Goal: Task Accomplishment & Management: Use online tool/utility

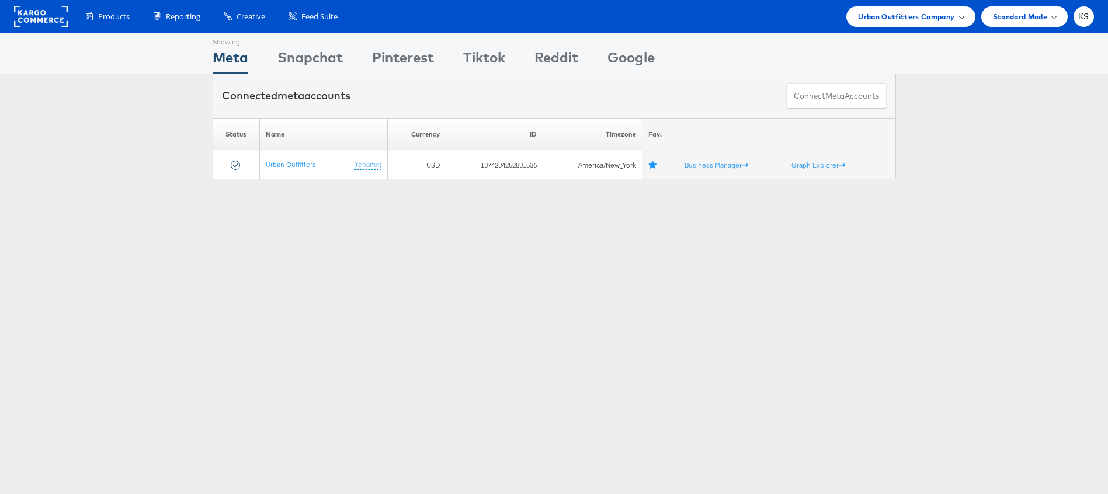
click at [913, 14] on span "Urban Outfitters Company" at bounding box center [906, 17] width 96 height 12
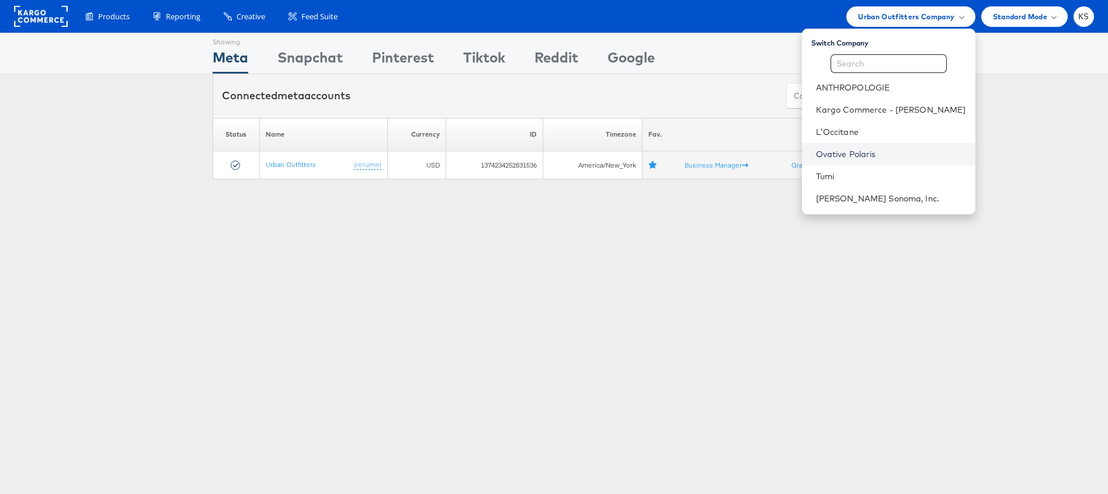
click at [862, 154] on link "Ovative Polaris" at bounding box center [891, 154] width 150 height 12
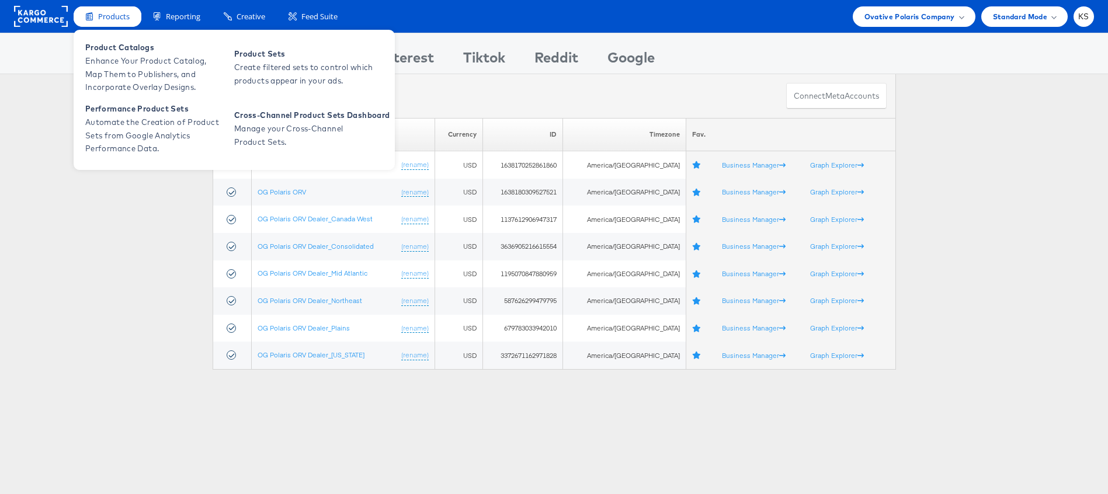
click at [115, 19] on span "Products" at bounding box center [114, 16] width 32 height 11
click at [116, 59] on span "Enhance Your Product Catalog, Map Them to Publishers, and Incorporate Overlay D…" at bounding box center [155, 74] width 140 height 40
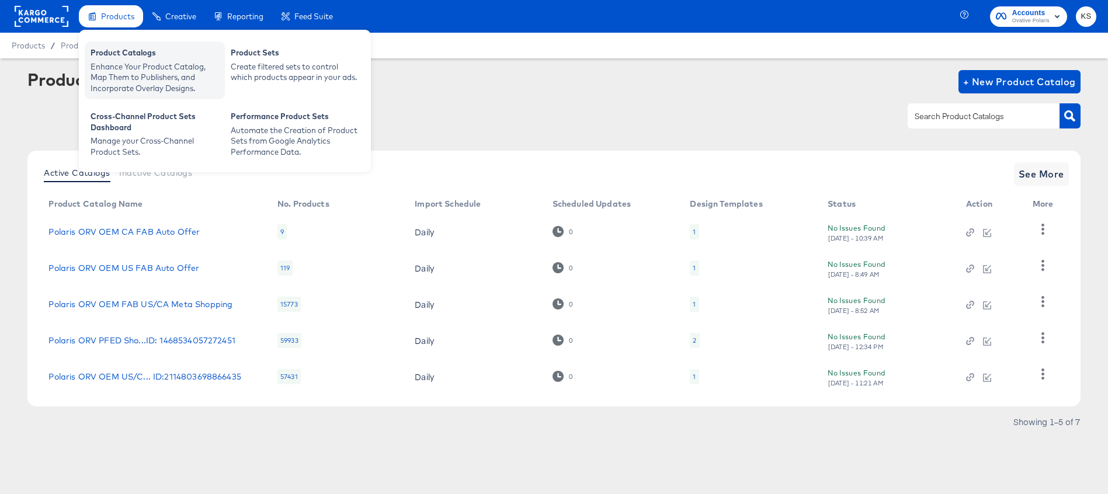
click at [117, 60] on div "Product Catalogs" at bounding box center [155, 54] width 129 height 14
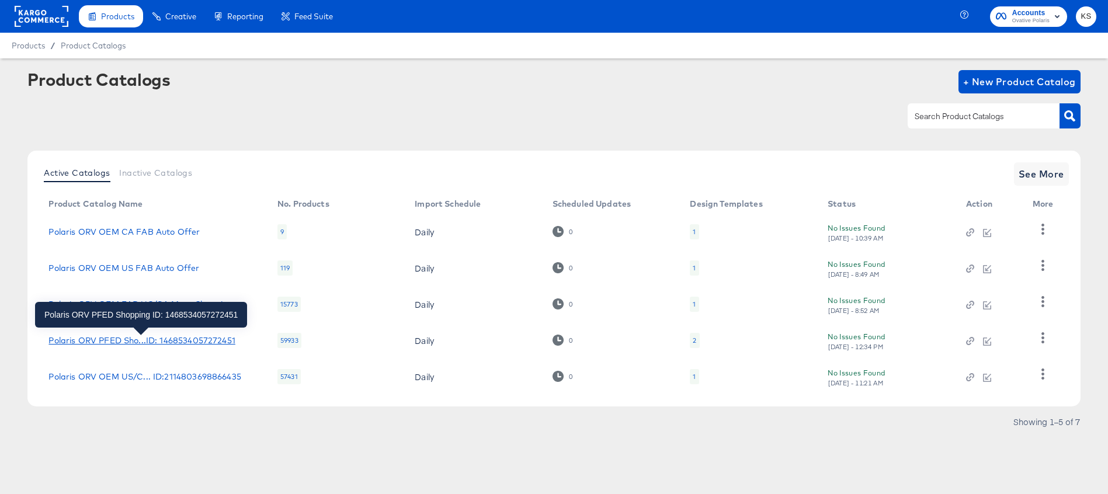
click at [130, 339] on div "Polaris ORV PFED Sho...ID: 1468534057272451" at bounding box center [142, 340] width 186 height 9
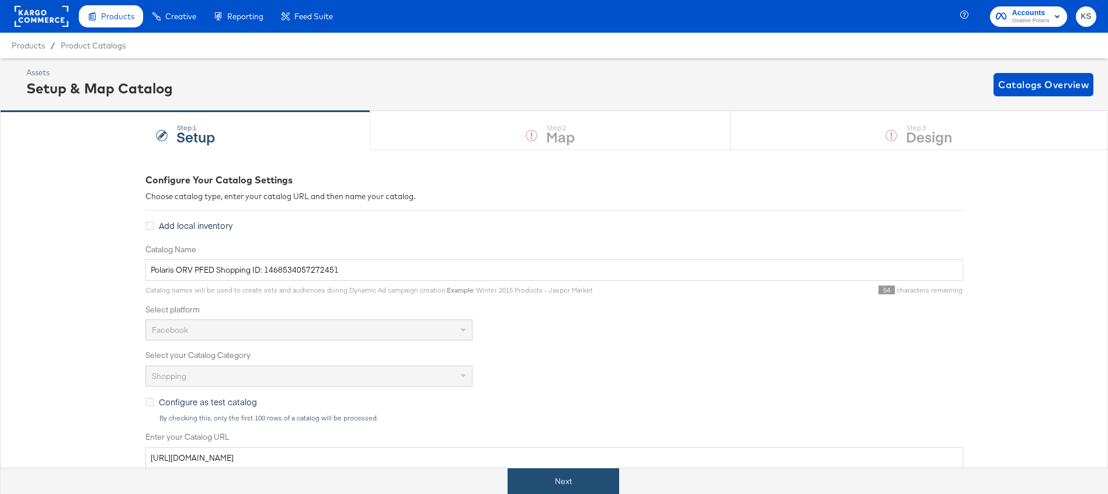
click at [536, 486] on button "Next" at bounding box center [564, 482] width 112 height 26
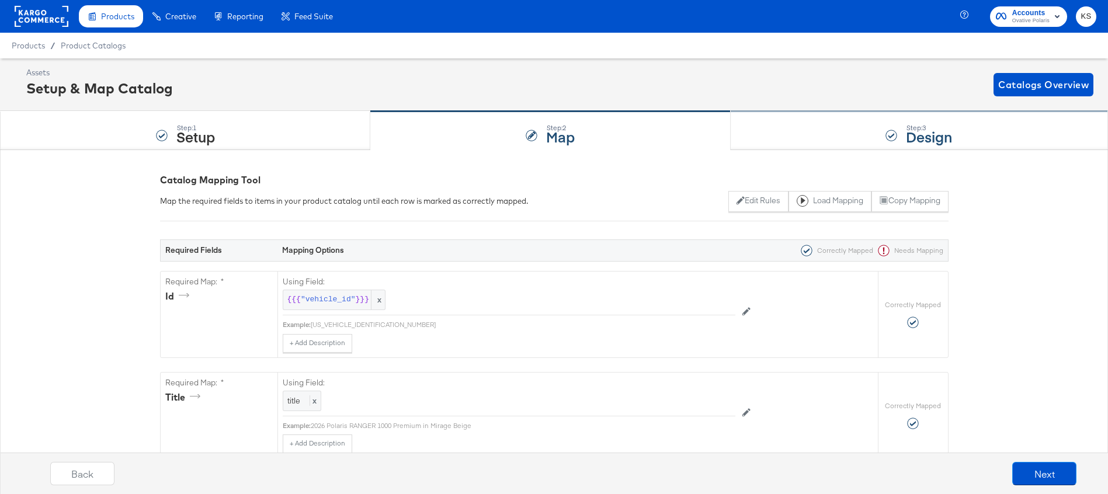
click at [800, 131] on div "Step: 3 Design" at bounding box center [919, 131] width 377 height 39
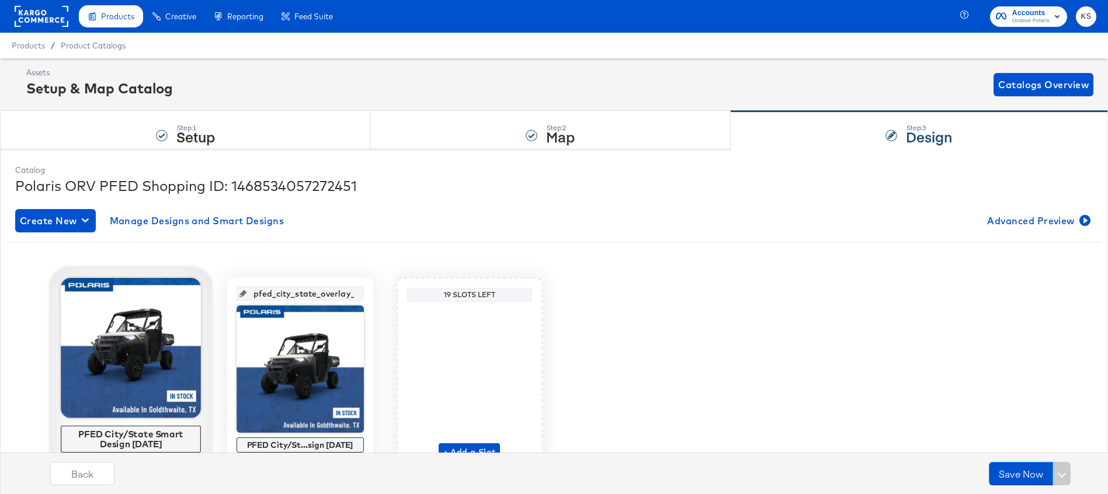
scroll to position [39, 0]
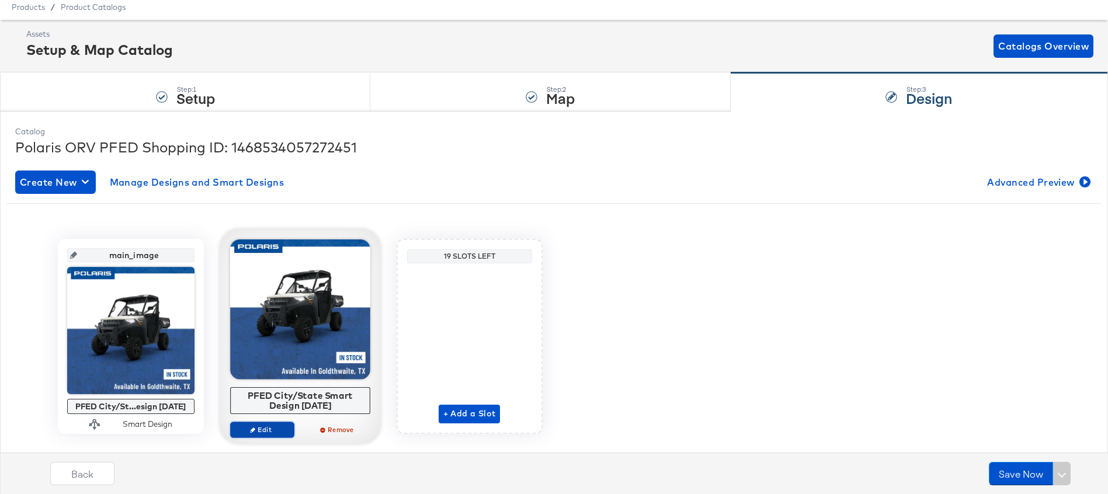
click at [258, 428] on span "Edit" at bounding box center [262, 429] width 54 height 9
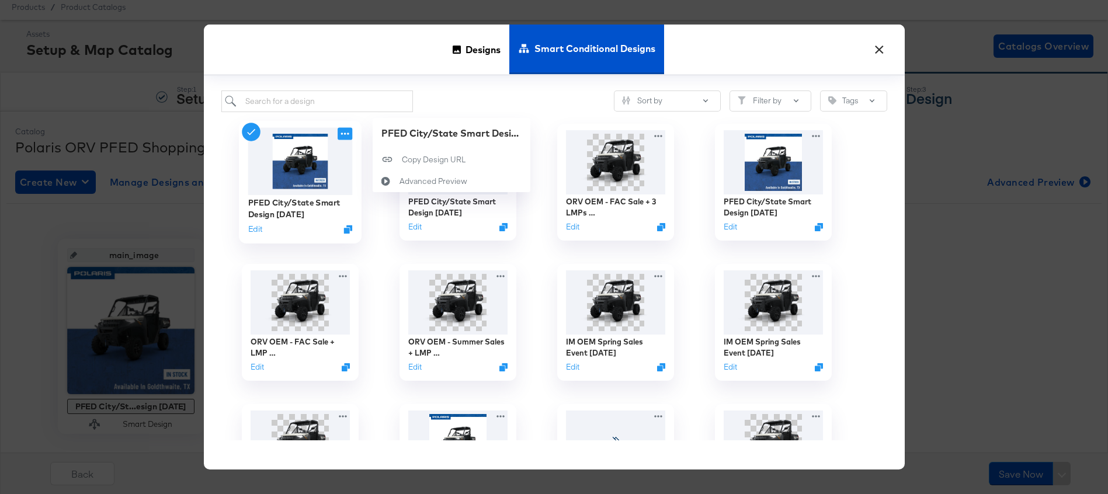
click at [345, 134] on icon at bounding box center [345, 134] width 8 height 2
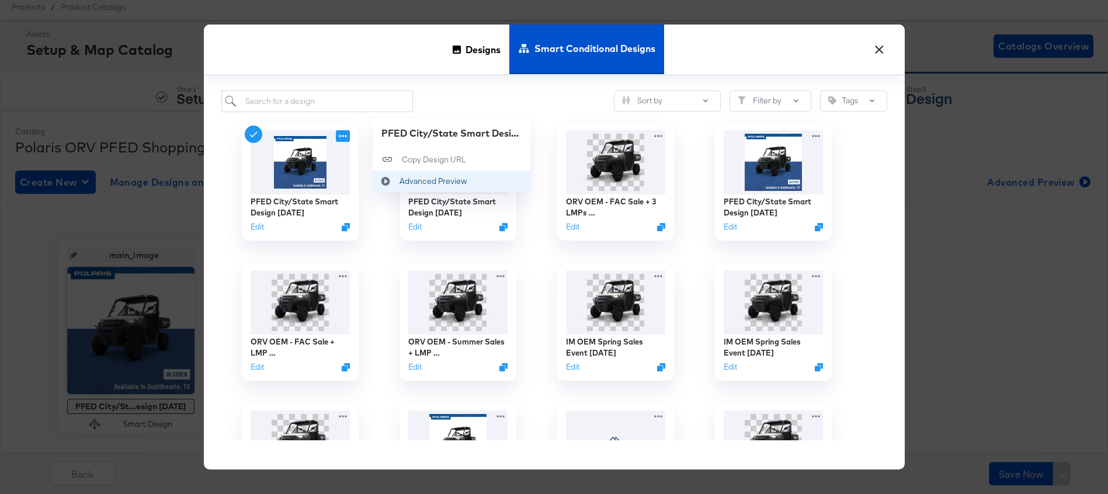
click at [399, 181] on div "Advanced Preview Advanced Preview" at bounding box center [399, 181] width 0 height 0
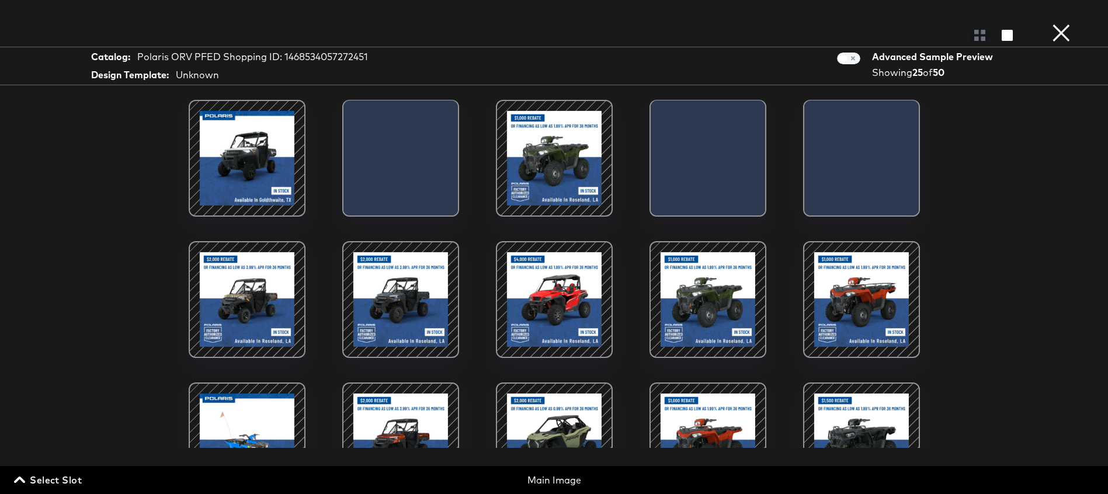
scroll to position [27, 0]
click at [249, 150] on div at bounding box center [247, 158] width 99 height 99
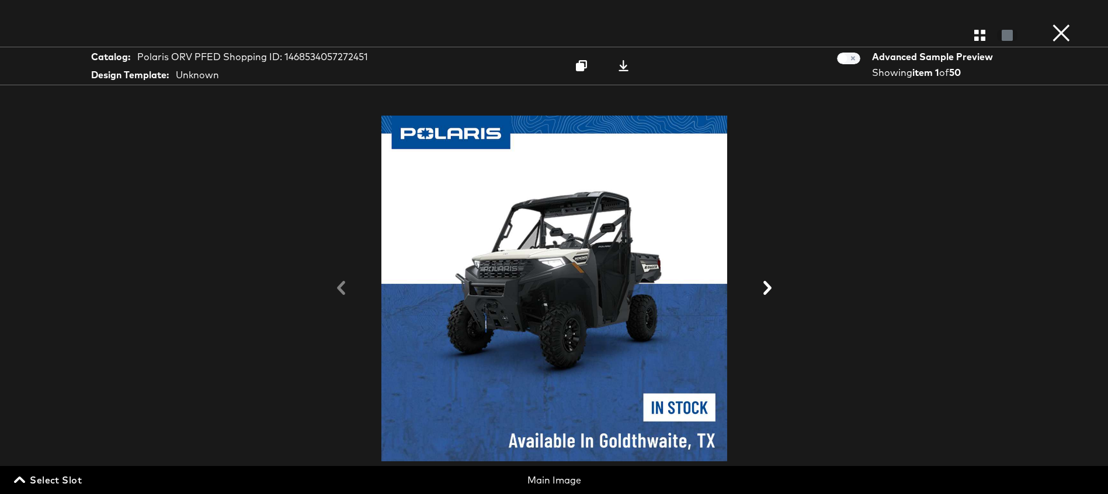
click at [1058, 23] on button "×" at bounding box center [1061, 11] width 23 height 23
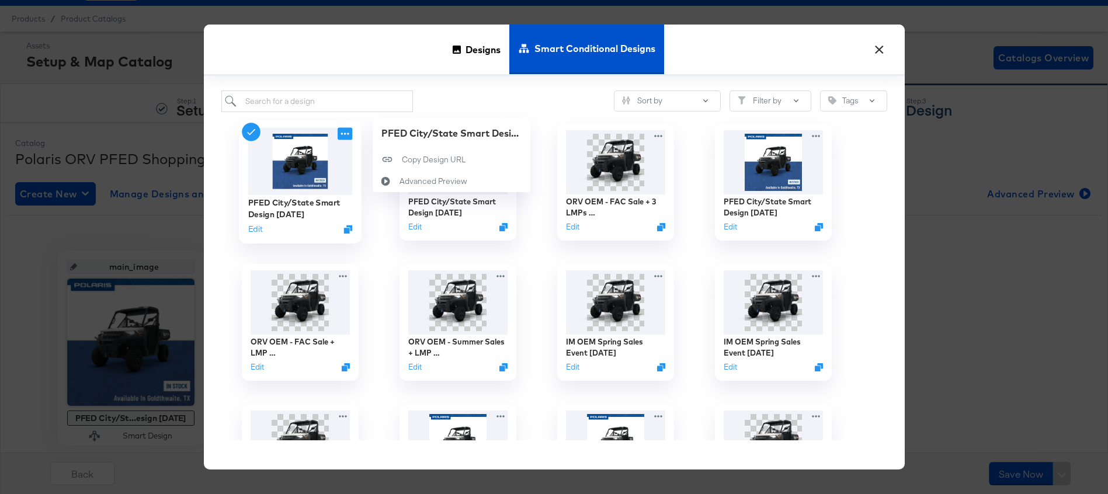
click at [348, 131] on icon at bounding box center [345, 133] width 15 height 12
click at [257, 230] on button "Edit" at bounding box center [255, 229] width 14 height 11
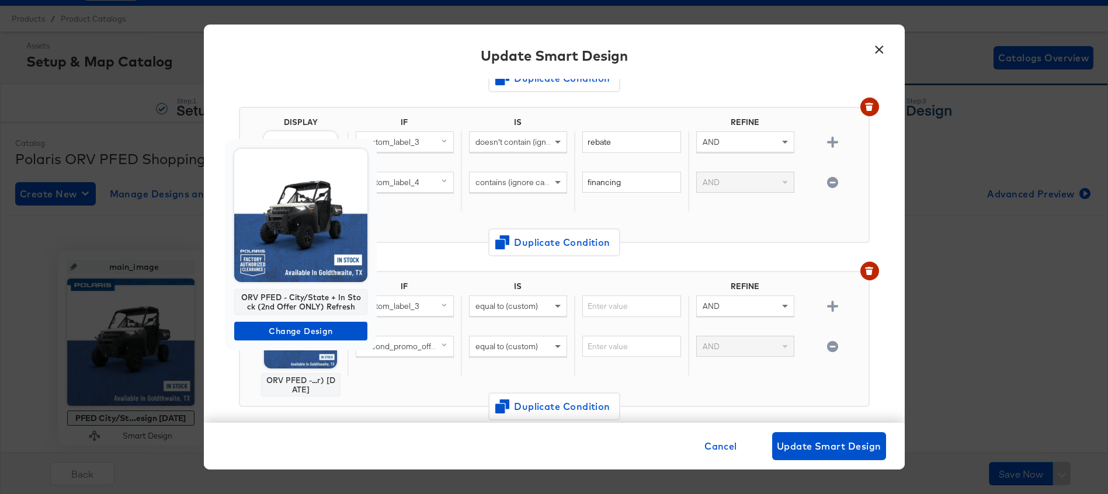
scroll to position [240, 0]
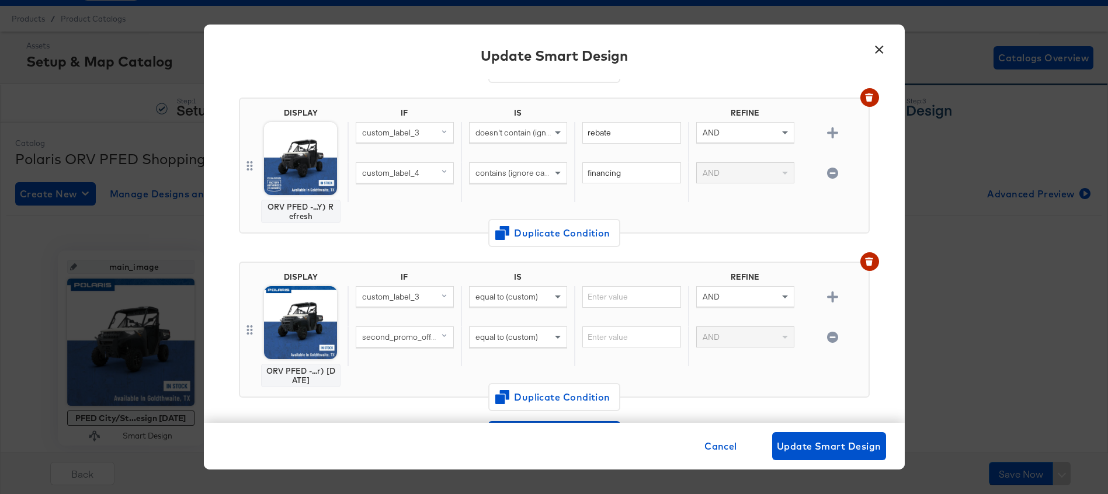
click at [877, 46] on button "×" at bounding box center [879, 46] width 21 height 21
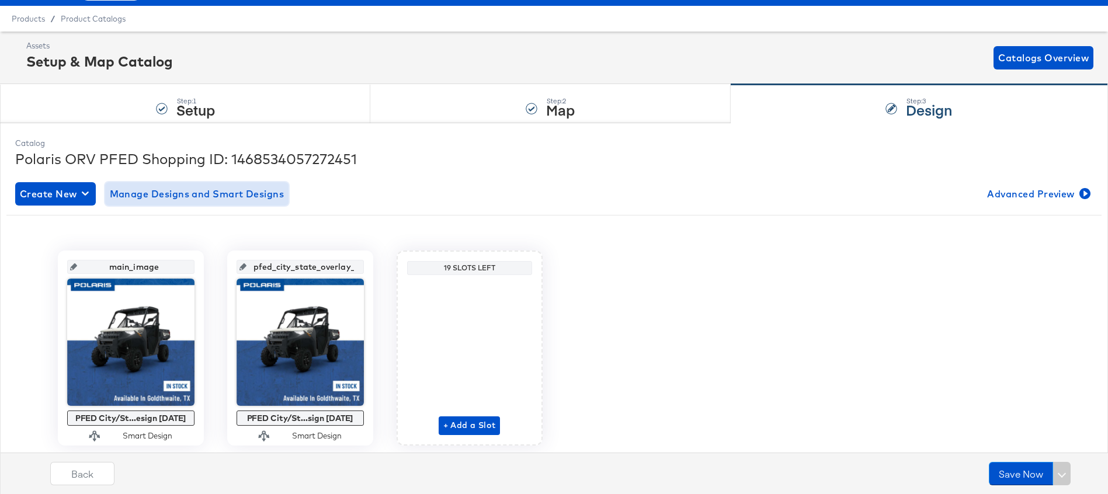
click at [196, 196] on span "Manage Designs and Smart Designs" at bounding box center [197, 194] width 175 height 16
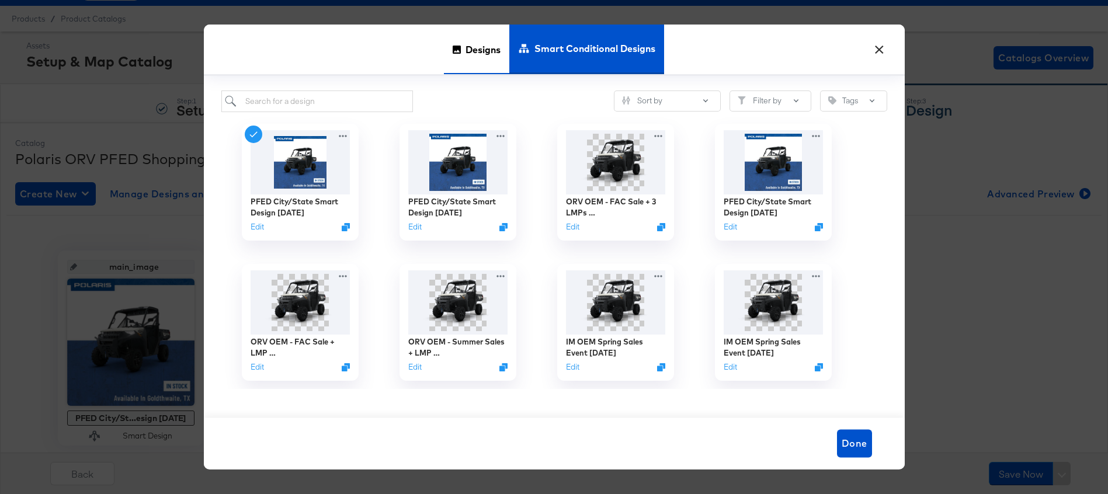
click at [487, 48] on span "Designs" at bounding box center [483, 49] width 35 height 51
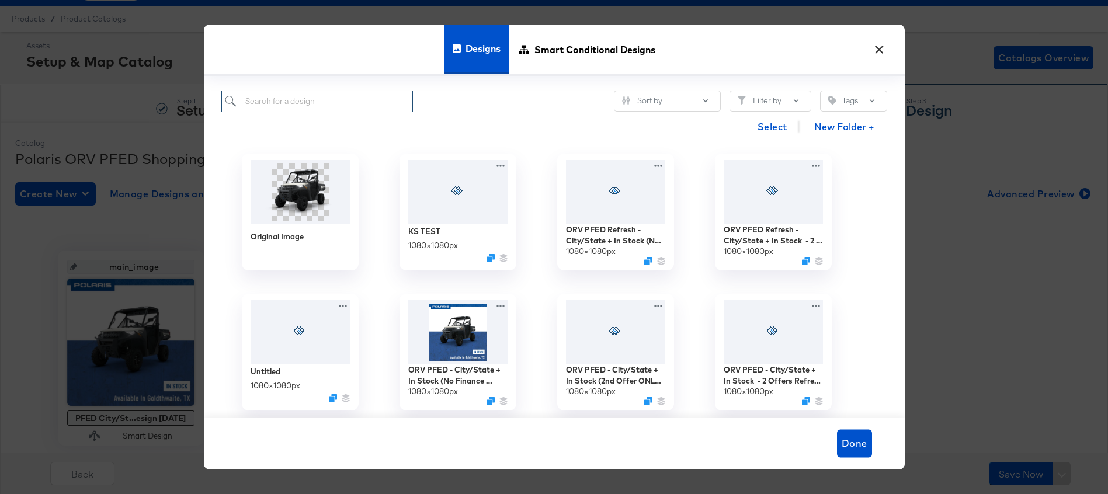
click at [282, 105] on input "search" at bounding box center [317, 102] width 192 height 22
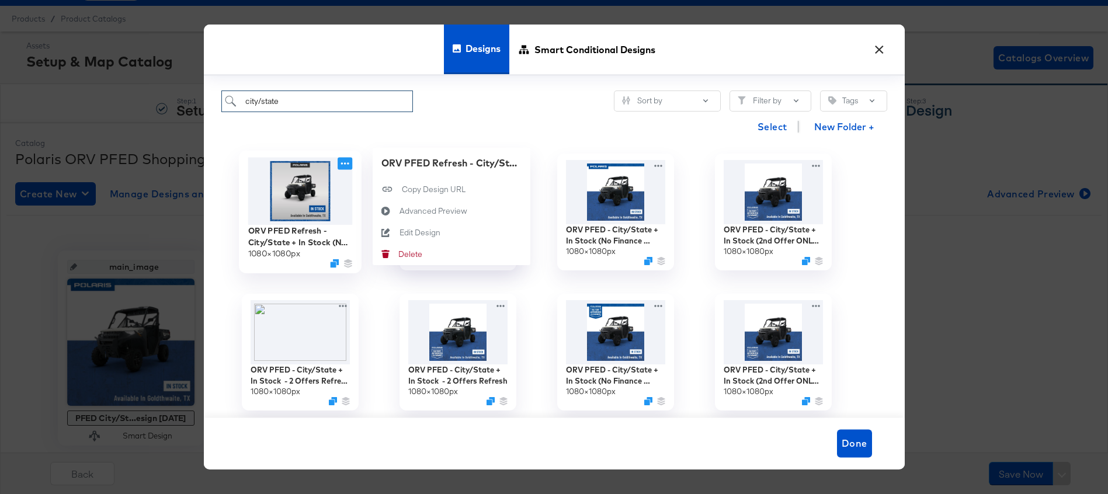
click at [348, 161] on icon at bounding box center [345, 163] width 15 height 12
type input "city/state"
click at [399, 233] on div "Edit Design Edit Design" at bounding box center [399, 233] width 0 height 0
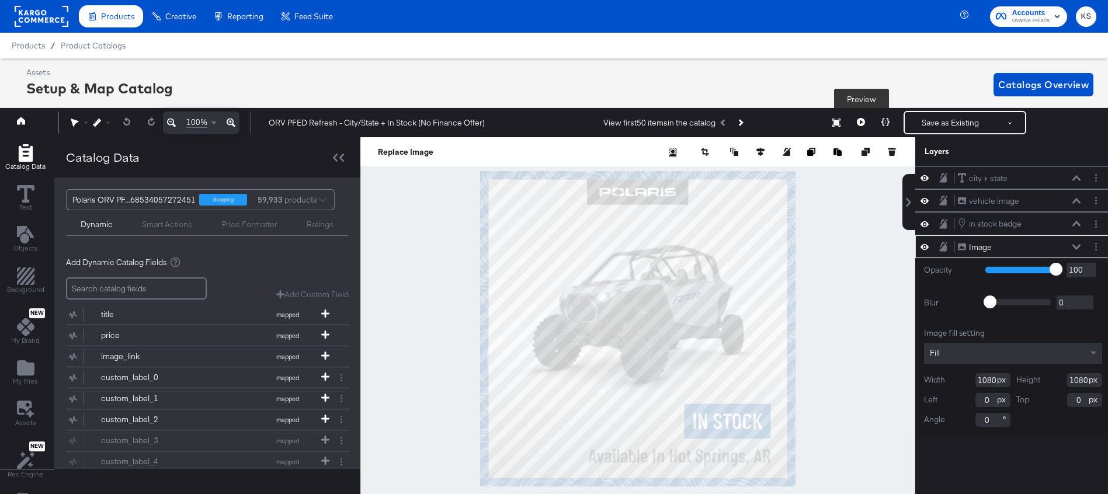
click at [855, 120] on button at bounding box center [861, 122] width 25 height 23
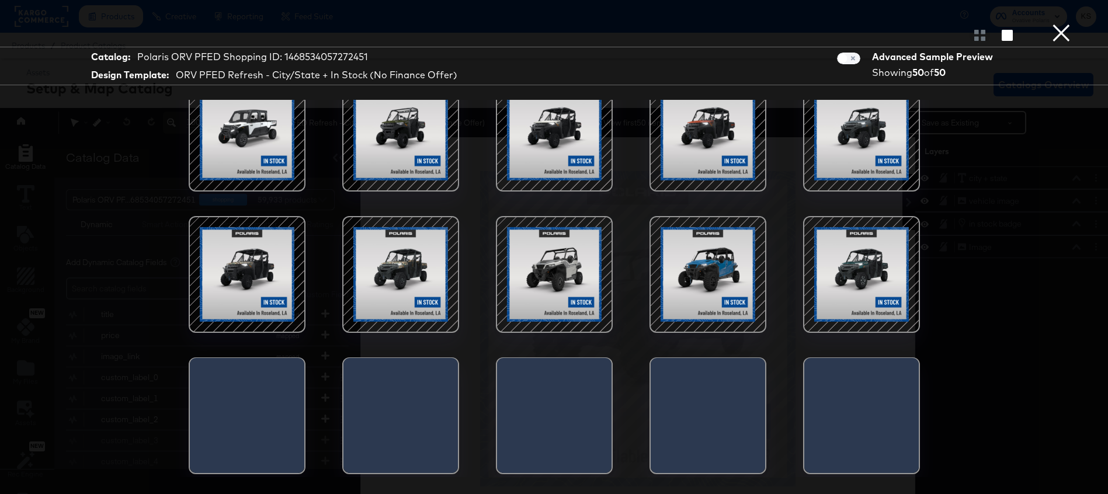
scroll to position [783, 0]
